Goal: Task Accomplishment & Management: Use online tool/utility

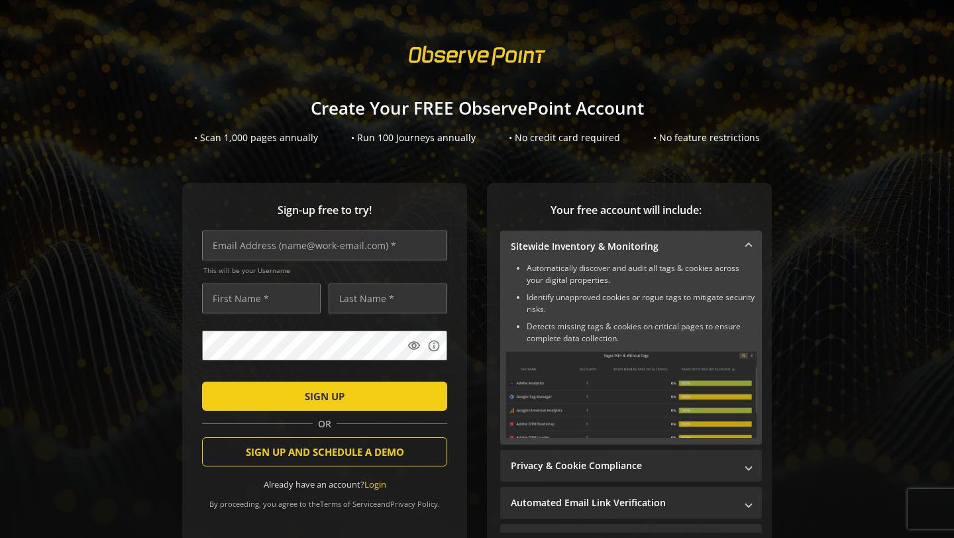
scroll to position [74, 0]
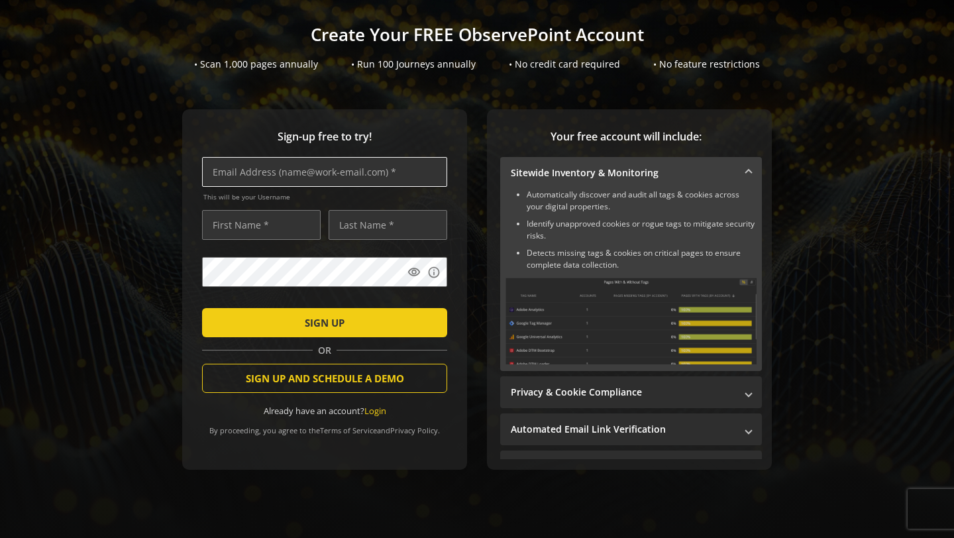
click at [317, 172] on input "text" at bounding box center [324, 172] width 245 height 30
click at [460, 95] on sign-up "Create Your FREE ObservePoint Account • Scan 1,000 pages annually • Run 100 Jou…" at bounding box center [477, 269] width 954 height 538
click at [345, 166] on input "text" at bounding box center [324, 172] width 245 height 30
type input "[EMAIL_ADDRESS][PERSON_NAME][DOMAIN_NAME]"
type input "[PERSON_NAME]"
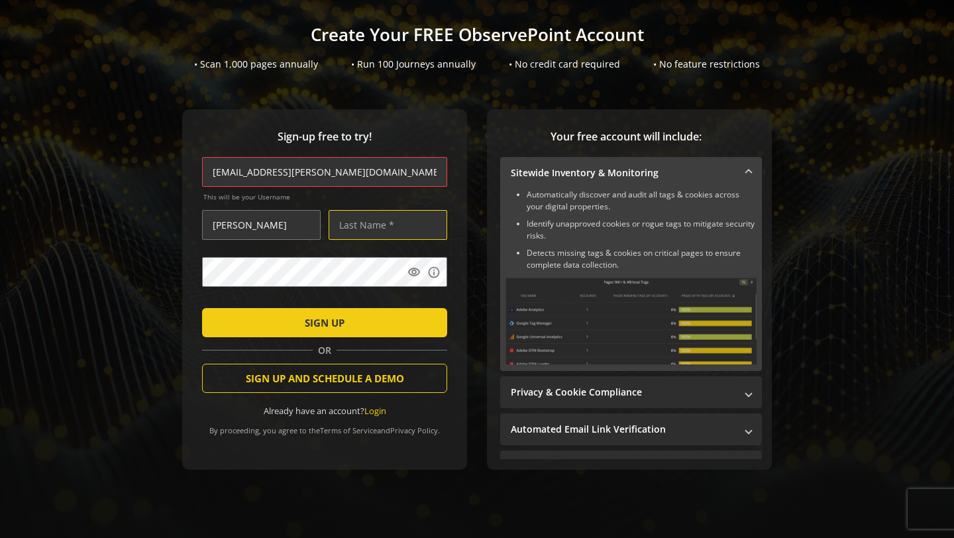
type input "[PERSON_NAME]"
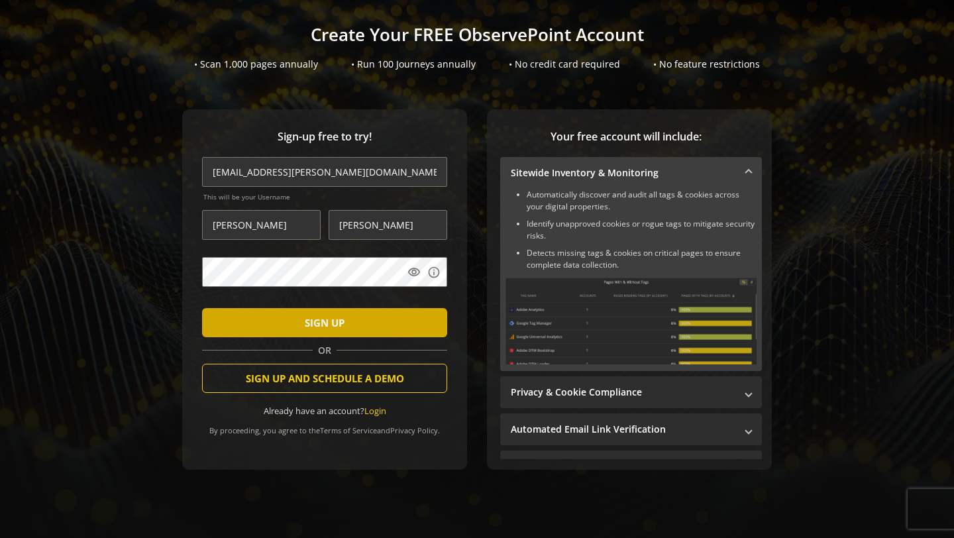
click at [324, 324] on span "SIGN UP" at bounding box center [325, 323] width 40 height 24
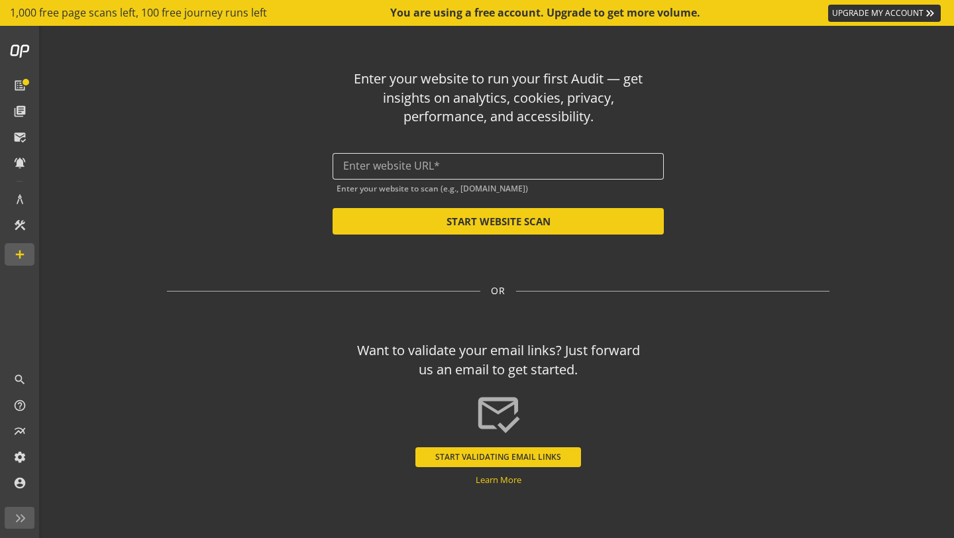
click at [444, 168] on input "text" at bounding box center [498, 166] width 310 height 13
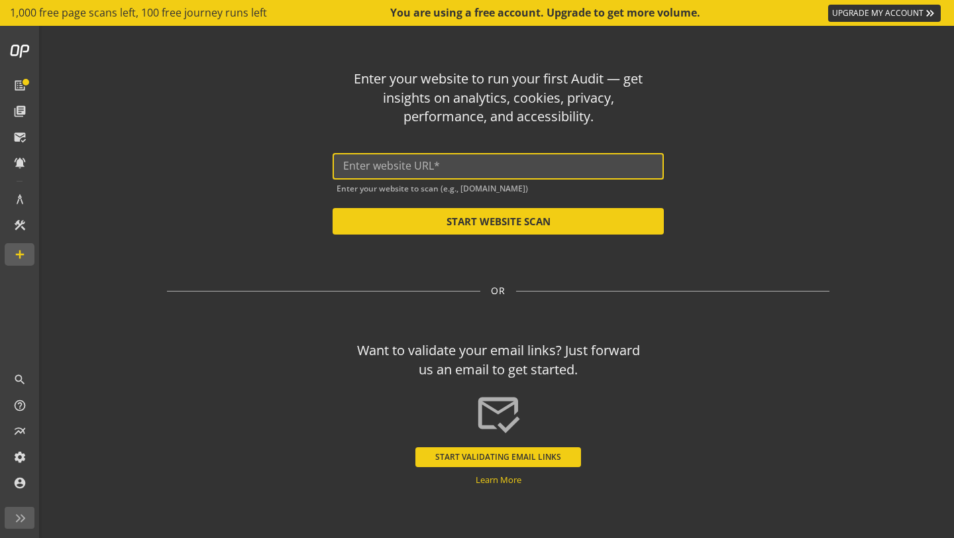
paste input "[URL][DOMAIN_NAME]"
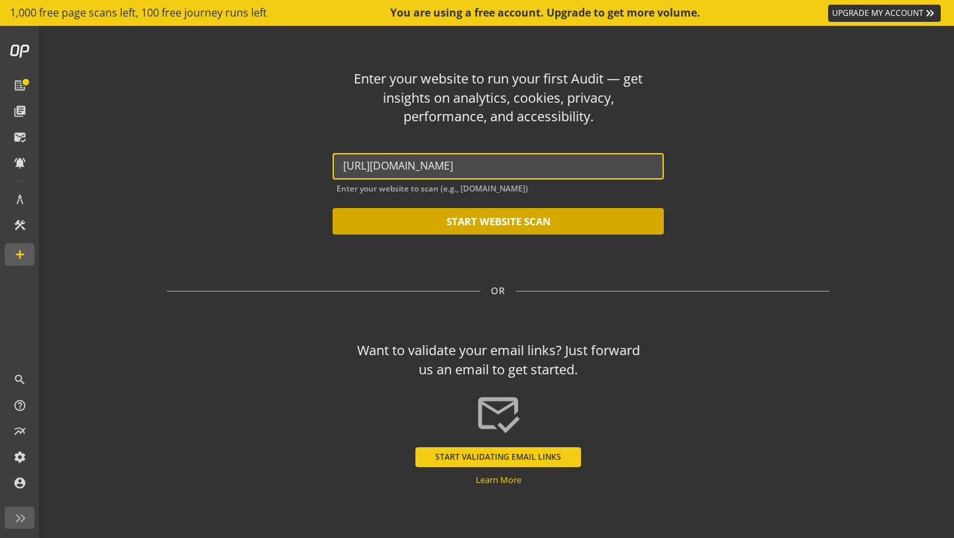
type input "[URL][DOMAIN_NAME]"
click at [444, 214] on button "START WEBSITE SCAN" at bounding box center [497, 221] width 331 height 26
